Goal: Understand process/instructions: Learn how to perform a task or action

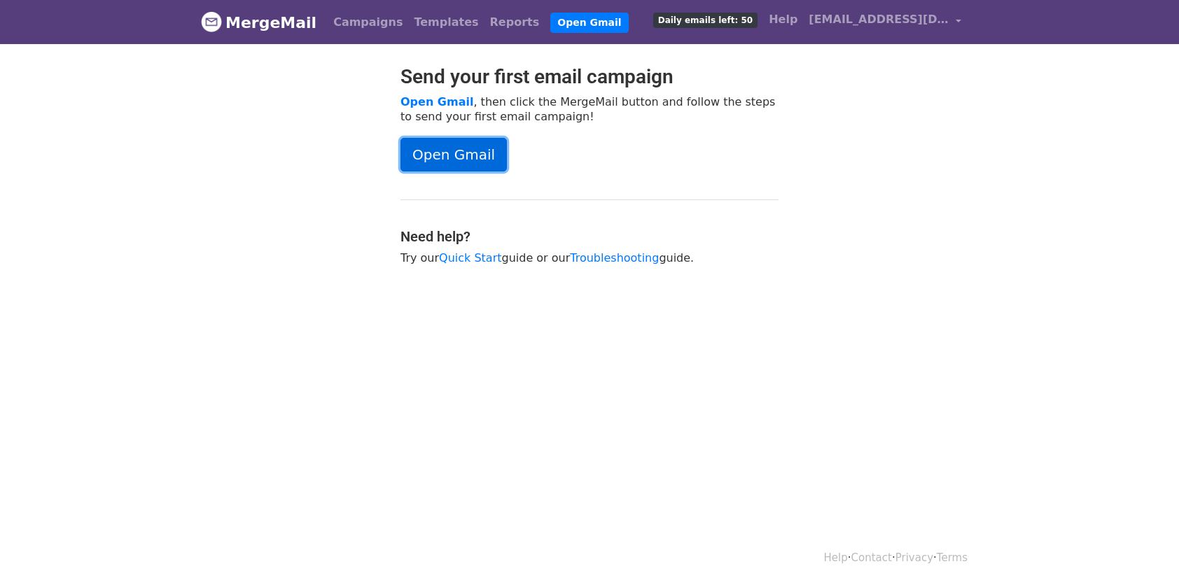
click at [469, 157] on link "Open Gmail" at bounding box center [453, 155] width 106 height 34
click at [455, 138] on link "Open Gmail" at bounding box center [453, 155] width 106 height 34
